Goal: Book appointment/travel/reservation

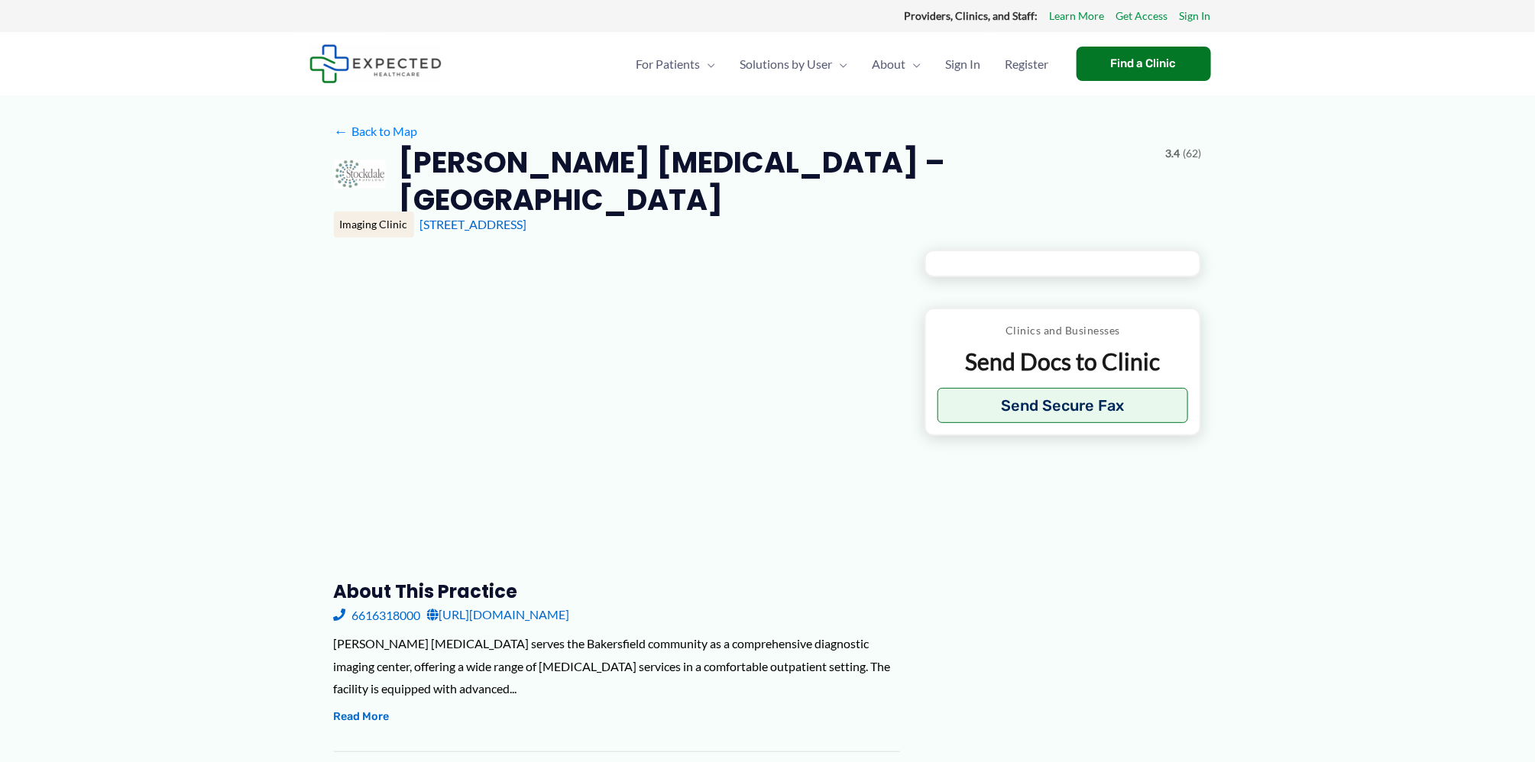
type input "**********"
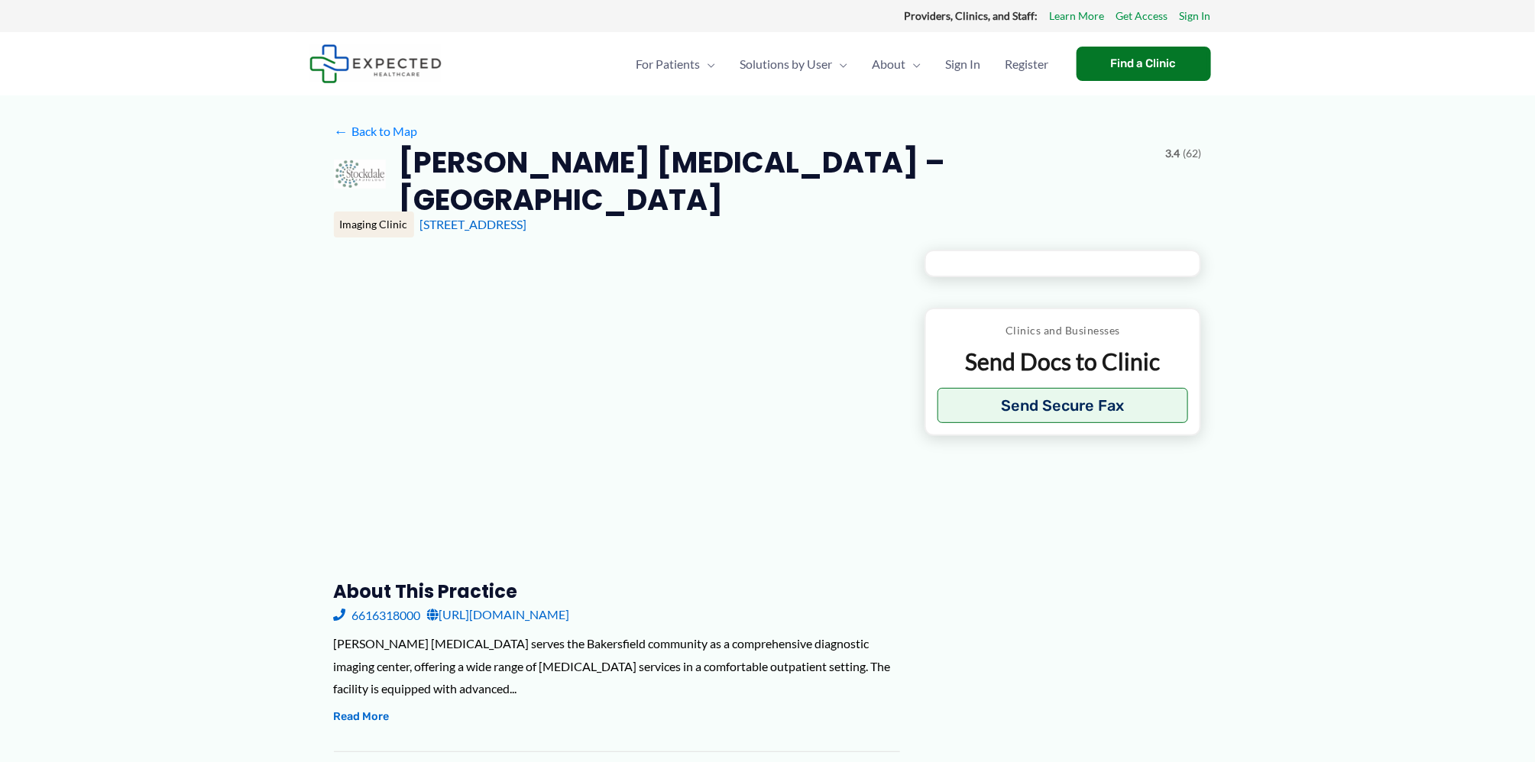
type input "**********"
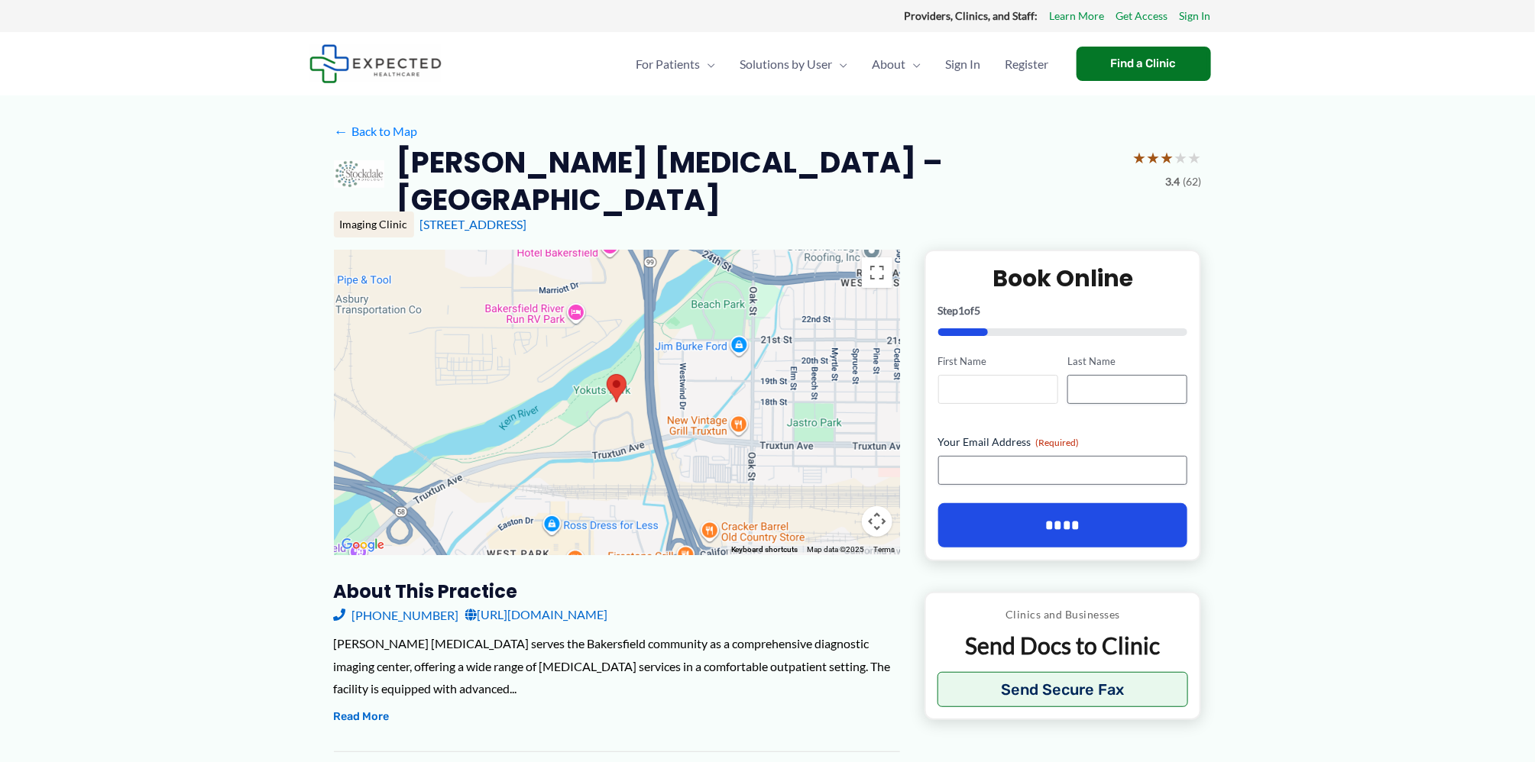
click at [966, 375] on input "First Name" at bounding box center [998, 389] width 120 height 29
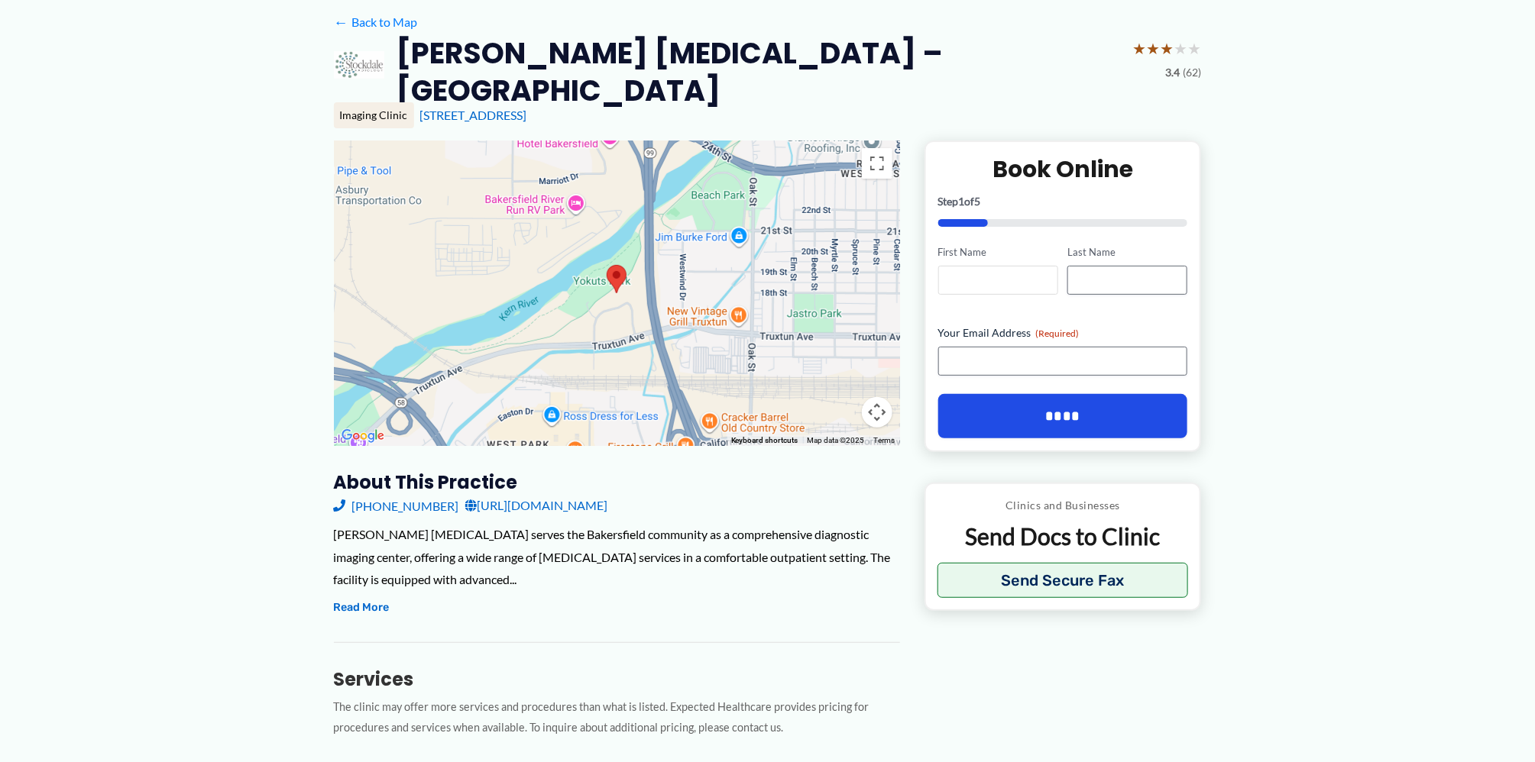
scroll to position [76, 0]
